Goal: Transaction & Acquisition: Download file/media

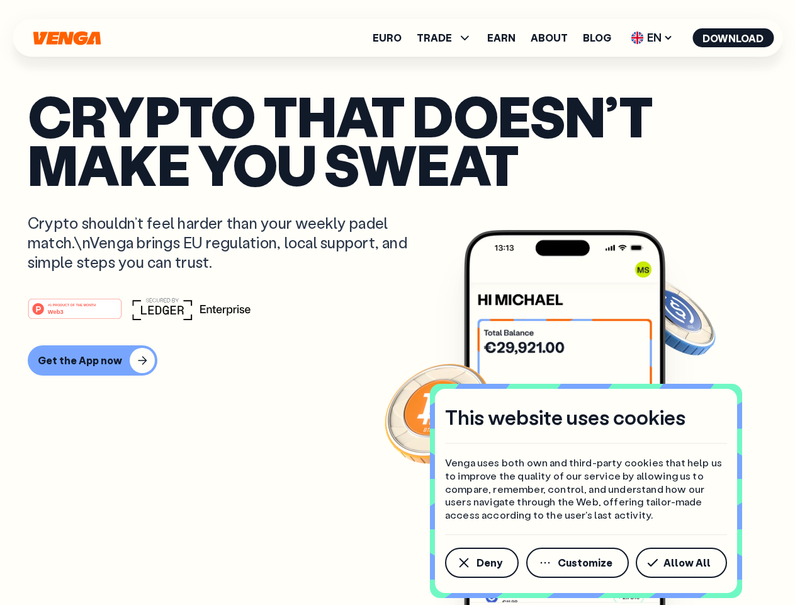
click at [397, 302] on div "#1 PRODUCT OF THE MONTH Web3" at bounding box center [398, 308] width 740 height 23
click at [481, 562] on span "Deny" at bounding box center [490, 562] width 26 height 10
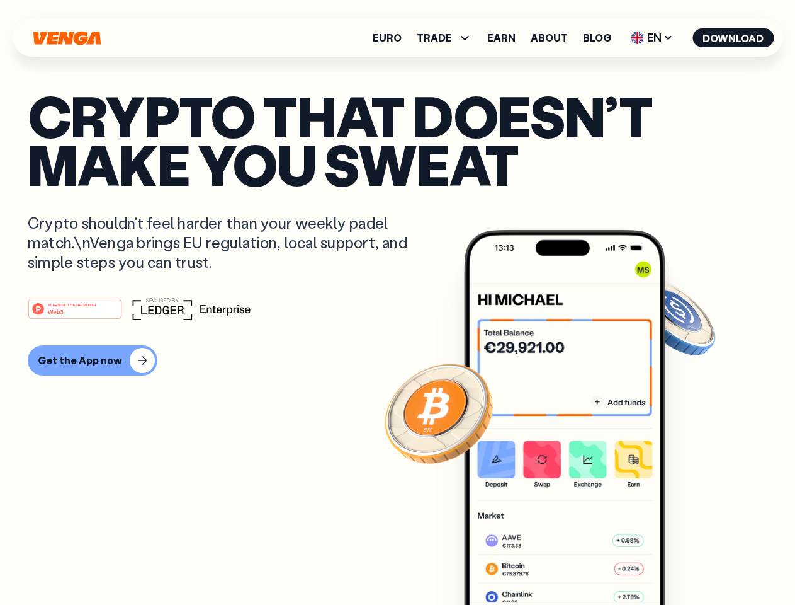
click at [579, 562] on img at bounding box center [565, 441] width 202 height 422
click at [684, 562] on article "Crypto that doesn’t make you sweat Crypto shouldn’t feel harder than your weekl…" at bounding box center [398, 327] width 740 height 472
click at [448, 38] on span "TRADE" at bounding box center [434, 38] width 35 height 10
click at [653, 38] on span "EN" at bounding box center [652, 38] width 51 height 20
click at [734, 38] on button "Download" at bounding box center [733, 37] width 81 height 19
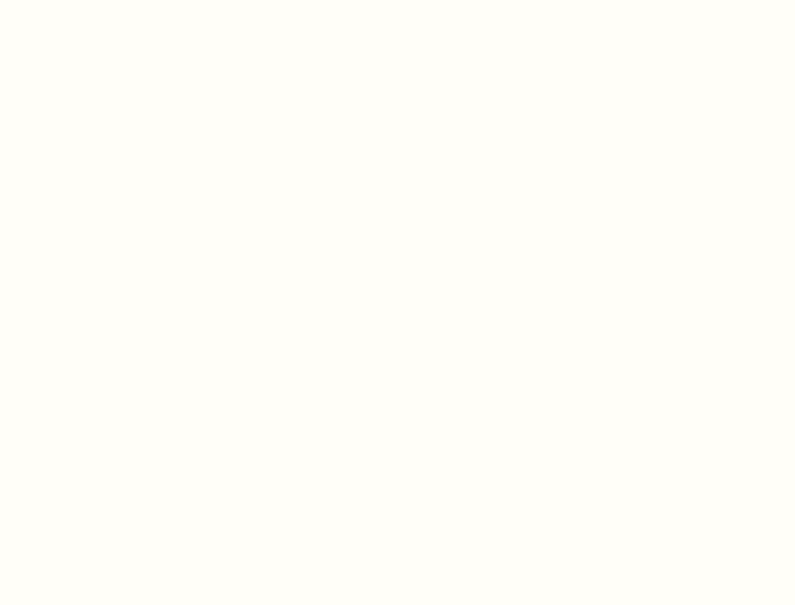
click at [91, 0] on html "This website uses cookies Venga uses both own and third-party cookies that help…" at bounding box center [397, 0] width 795 height 0
